Goal: Information Seeking & Learning: Learn about a topic

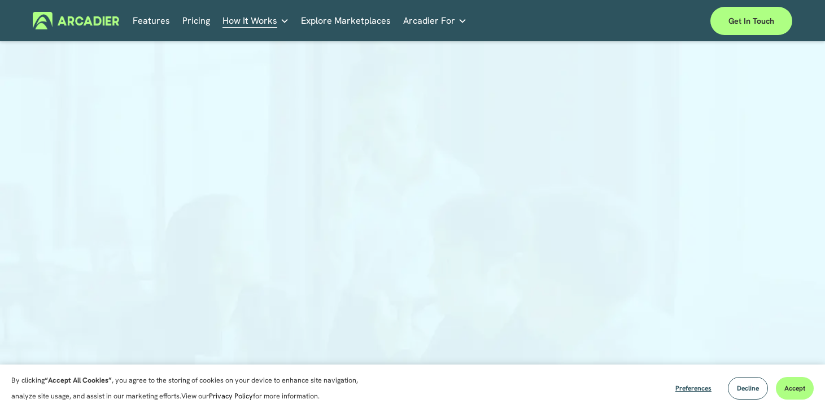
click at [203, 22] on link "Pricing" at bounding box center [196, 21] width 28 height 18
